Goal: Find specific page/section: Find specific page/section

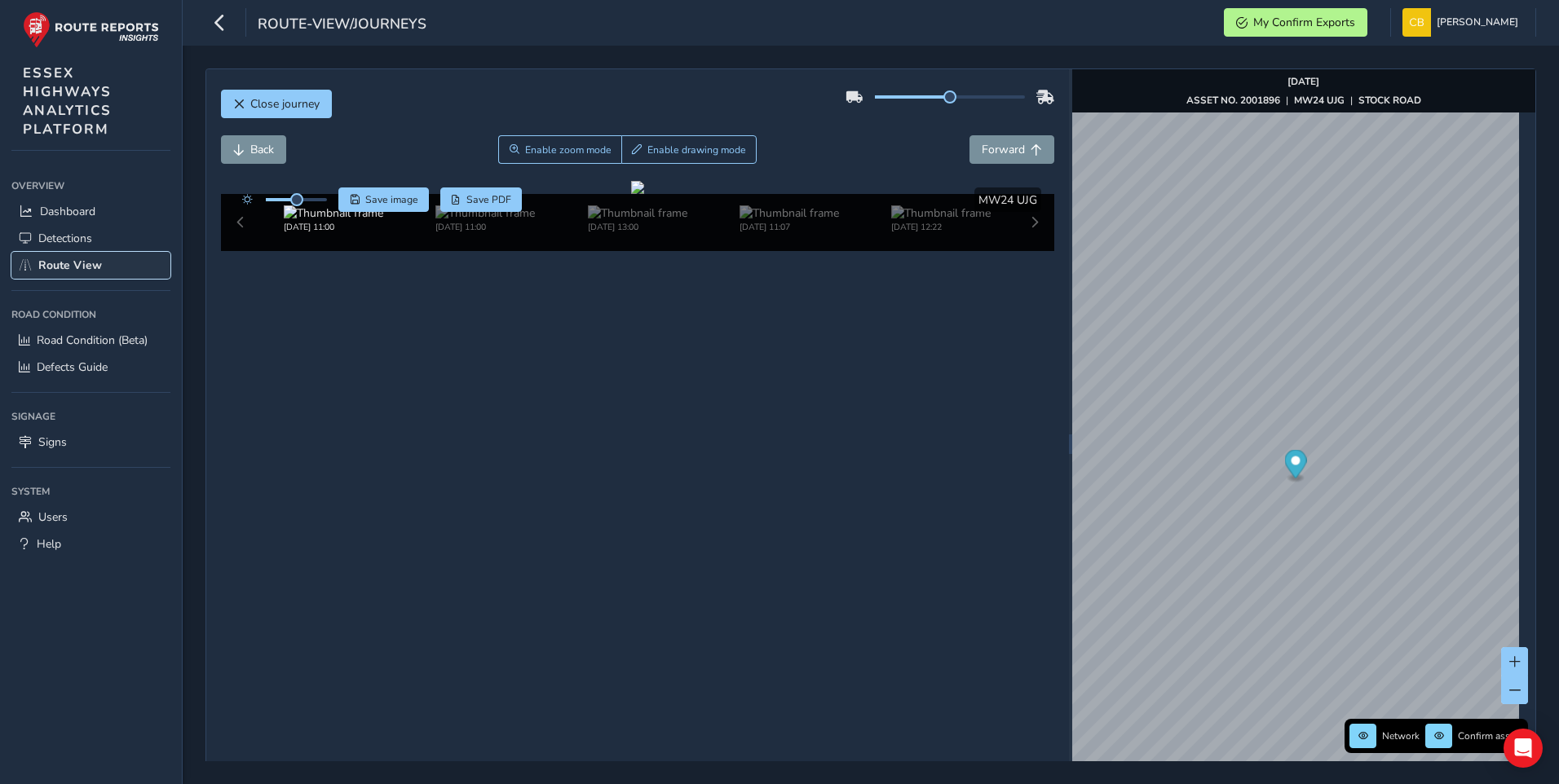
click at [61, 263] on span "Route View" at bounding box center [70, 265] width 64 height 15
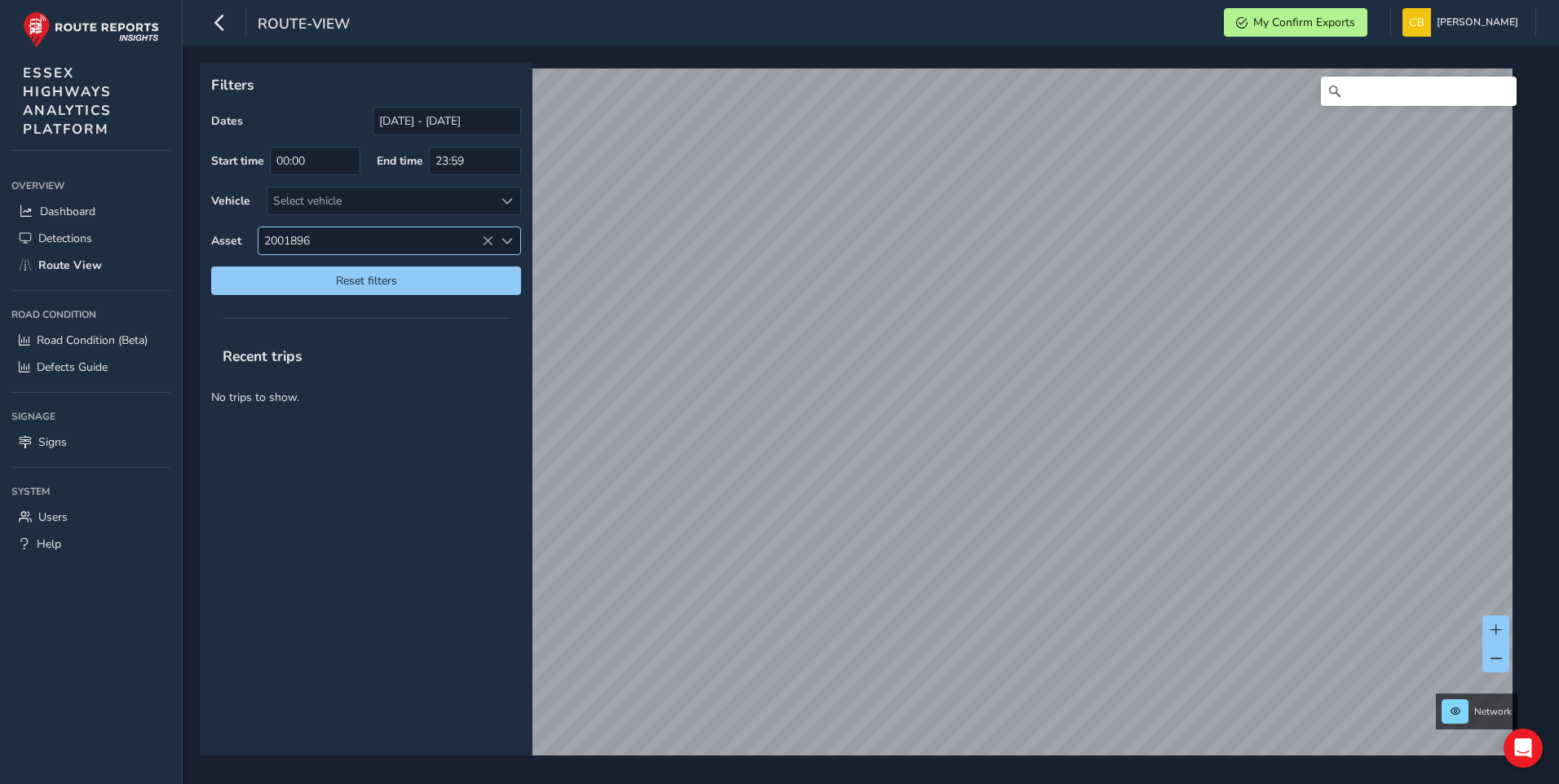
click at [359, 233] on span "2001896" at bounding box center [376, 241] width 235 height 27
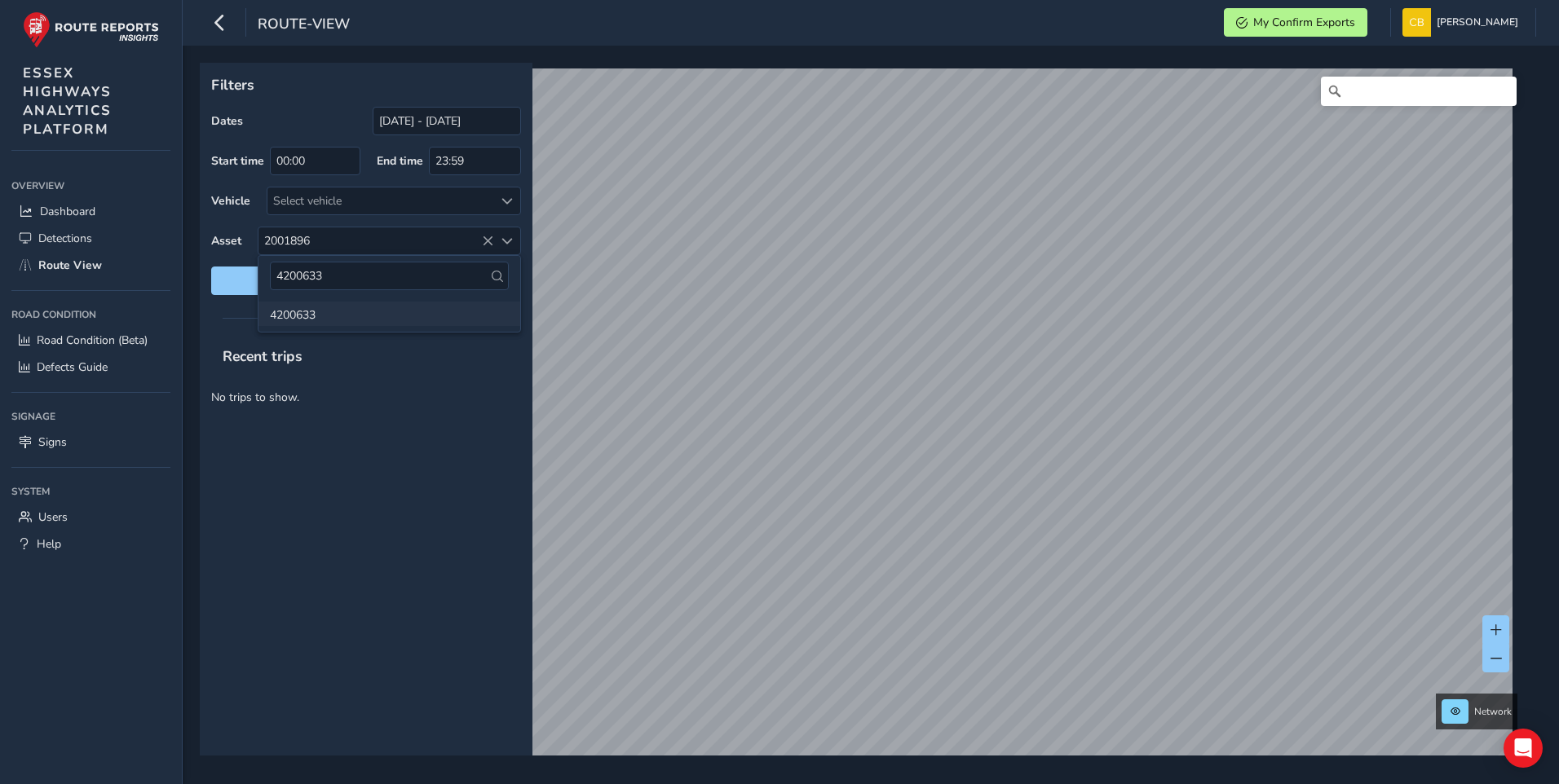
type input "4200633"
click at [319, 316] on li "4200633" at bounding box center [389, 314] width 261 height 24
